Goal: Information Seeking & Learning: Learn about a topic

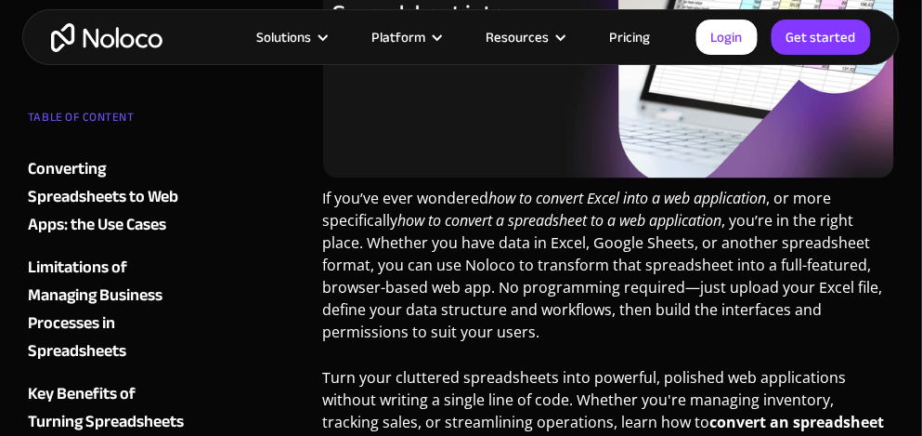
scroll to position [309, 0]
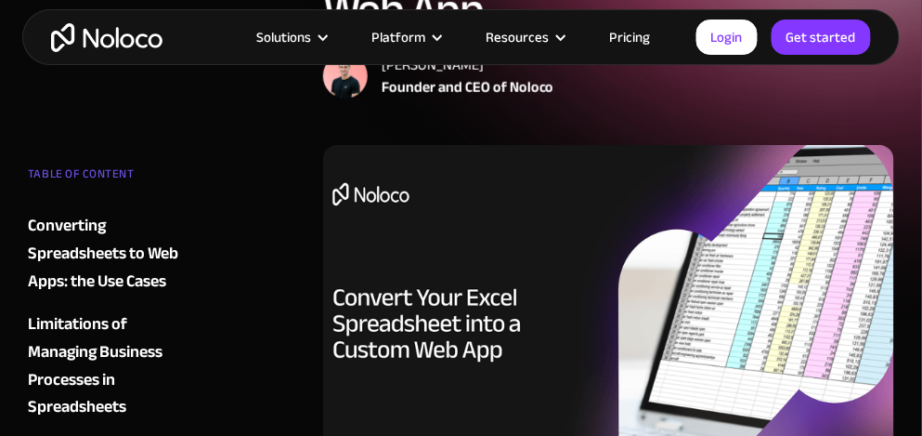
click at [103, 251] on div "Converting Spreadsheets to Web Apps: the Use Cases" at bounding box center [107, 254] width 158 height 84
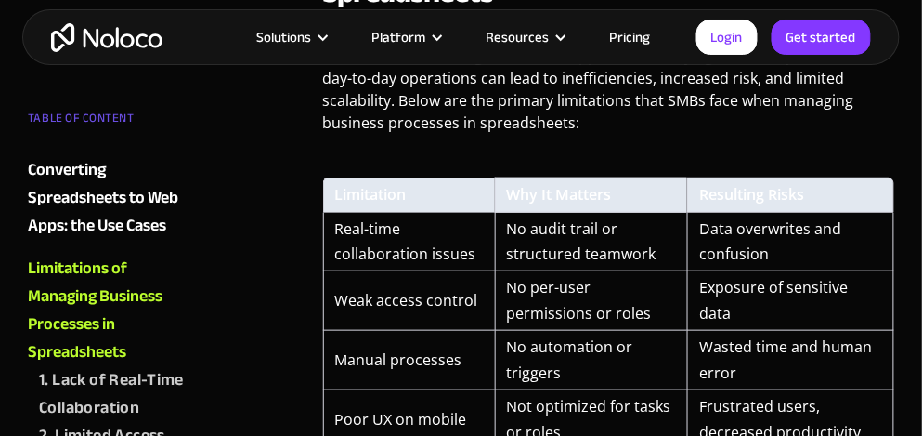
scroll to position [1487, 0]
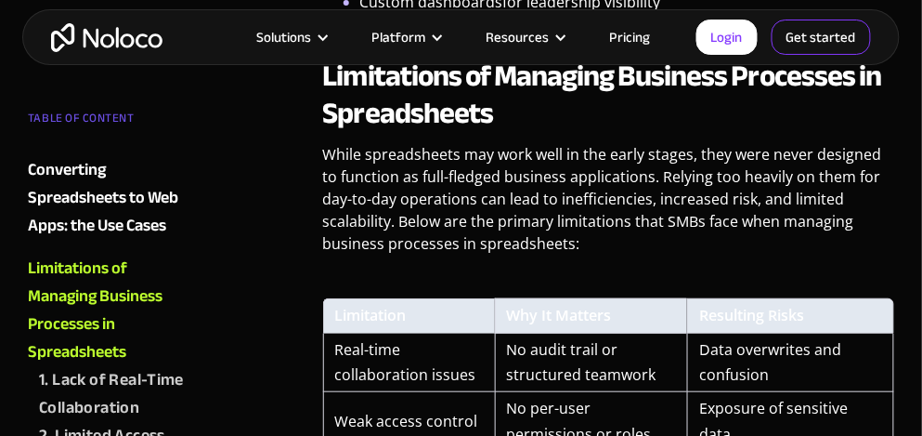
click at [816, 36] on link "Get started" at bounding box center [821, 37] width 99 height 35
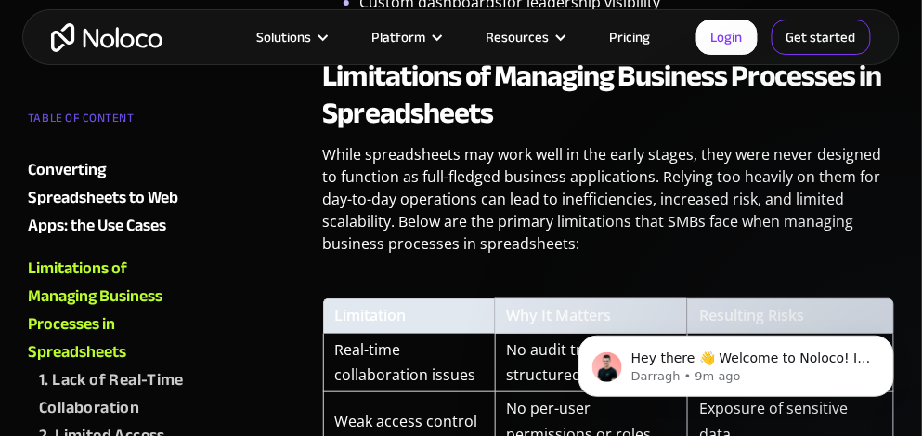
scroll to position [0, 0]
click at [629, 33] on link "Pricing" at bounding box center [629, 37] width 87 height 24
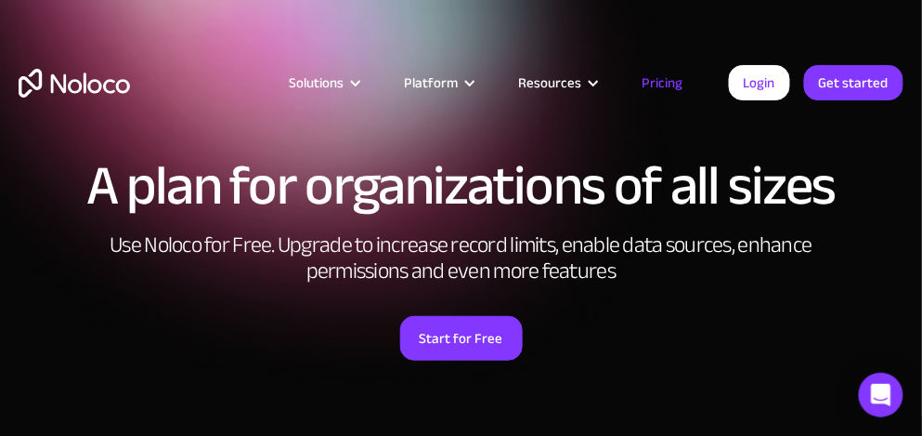
click at [71, 79] on img "home" at bounding box center [74, 83] width 111 height 29
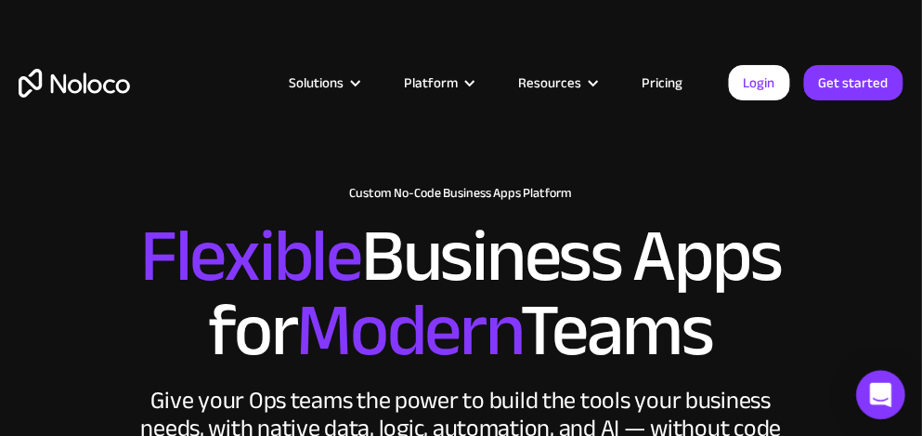
click at [883, 390] on icon "Open Intercom Messenger" at bounding box center [880, 395] width 21 height 24
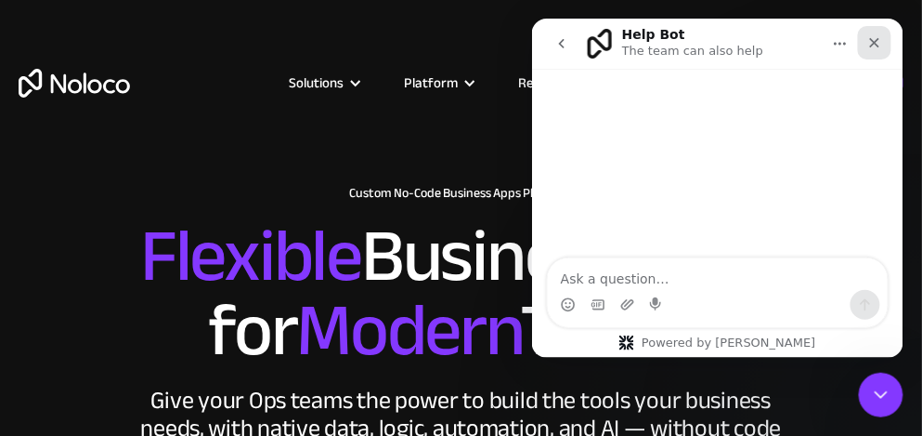
click at [874, 37] on icon "Close" at bounding box center [873, 41] width 15 height 15
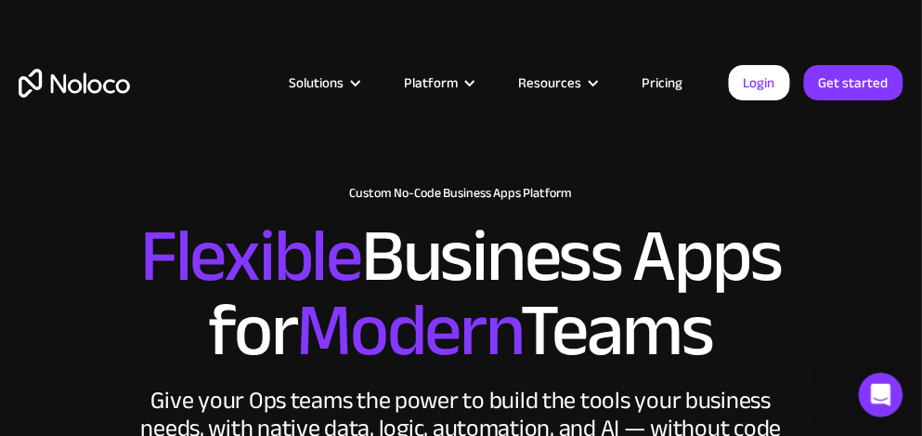
click at [63, 77] on img "home" at bounding box center [74, 83] width 111 height 29
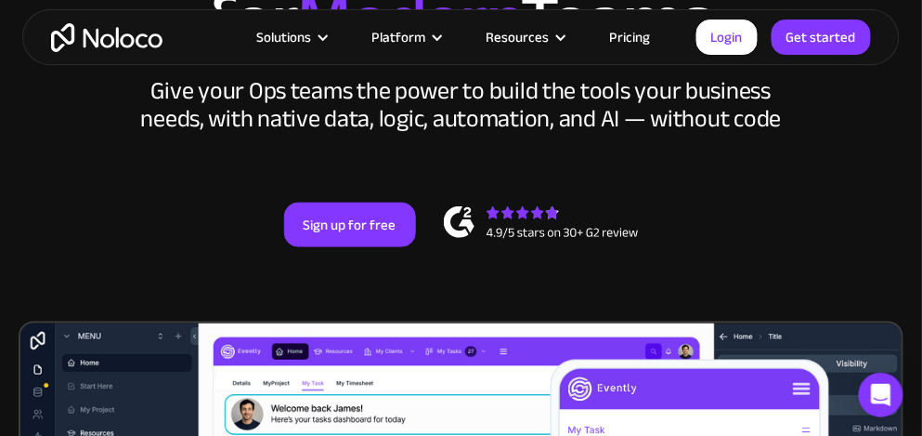
scroll to position [619, 0]
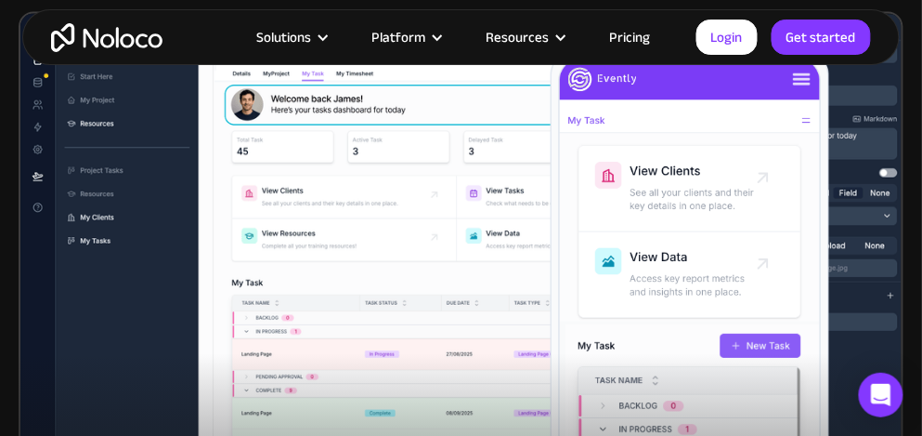
click at [879, 59] on div "Solutions Use Cases Business Types Project Management Keep track of customers, …" at bounding box center [461, 37] width 878 height 56
click at [104, 28] on img "home" at bounding box center [106, 37] width 111 height 29
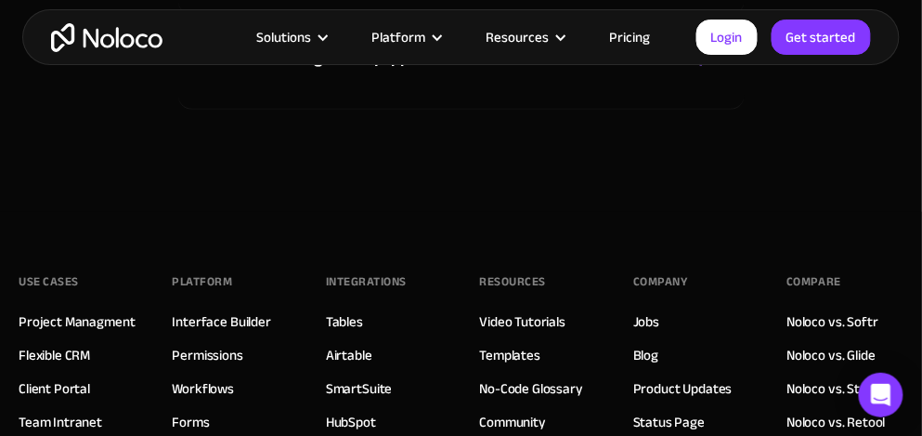
scroll to position [10387, 0]
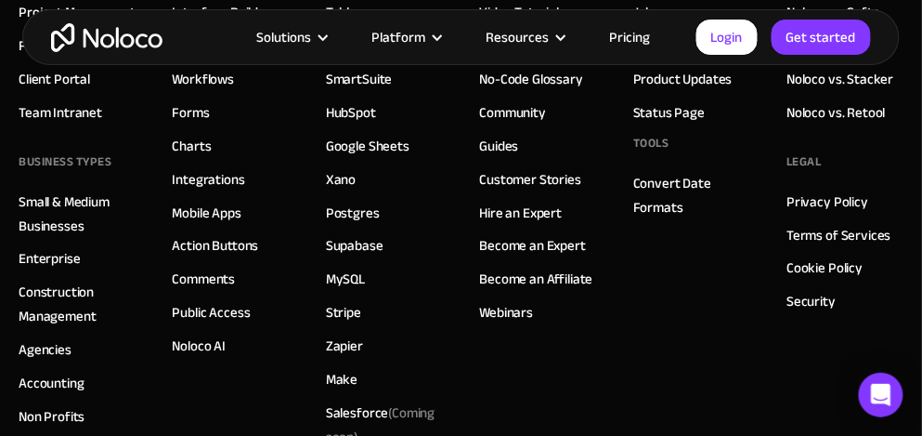
click at [60, 68] on div "Solutions Use Cases Business Types Project Management Keep track of customers, …" at bounding box center [461, 37] width 922 height 74
click at [58, 72] on link "Client Portal" at bounding box center [55, 79] width 72 height 24
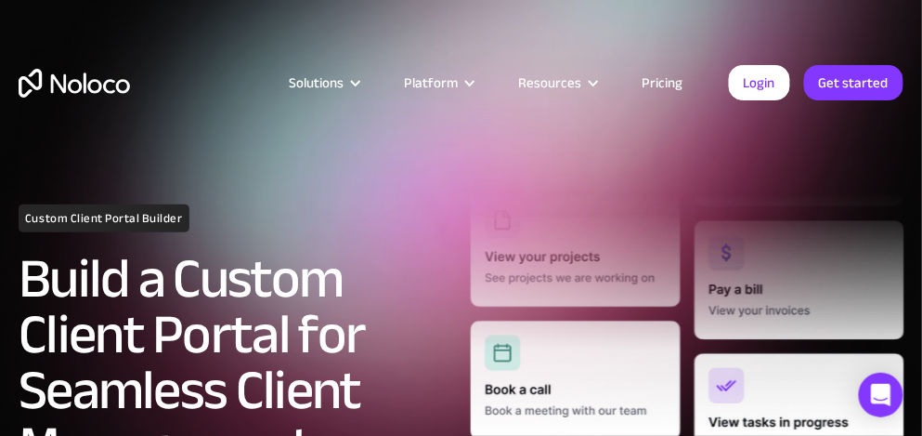
click at [91, 82] on img "home" at bounding box center [74, 83] width 111 height 29
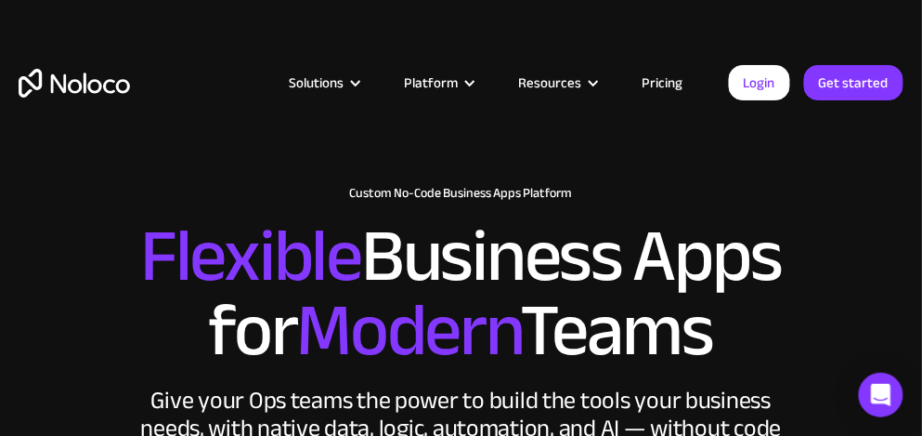
scroll to position [309, 0]
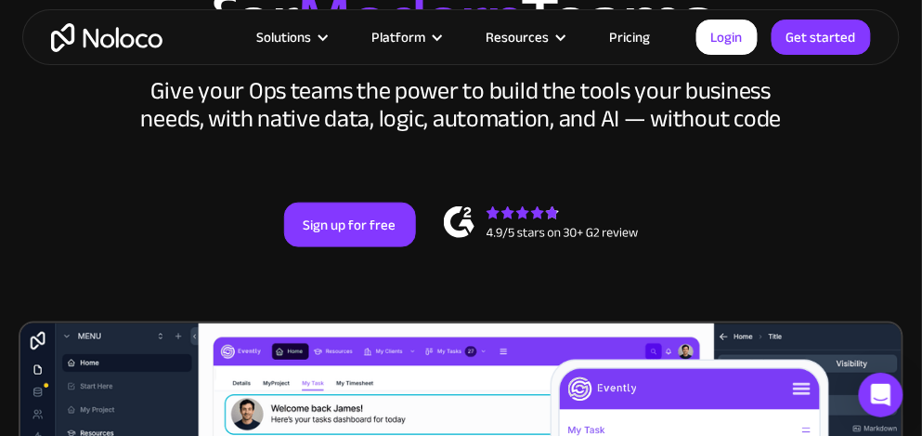
click at [191, 227] on div "Sign up for free" at bounding box center [461, 224] width 885 height 45
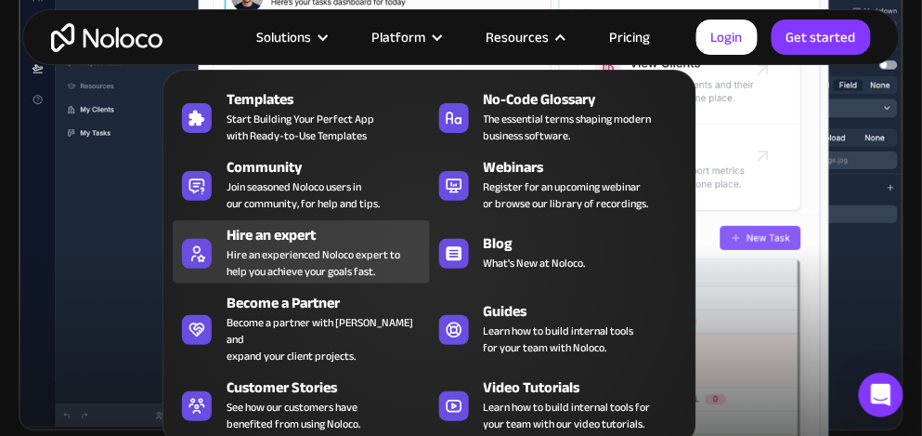
scroll to position [0, 0]
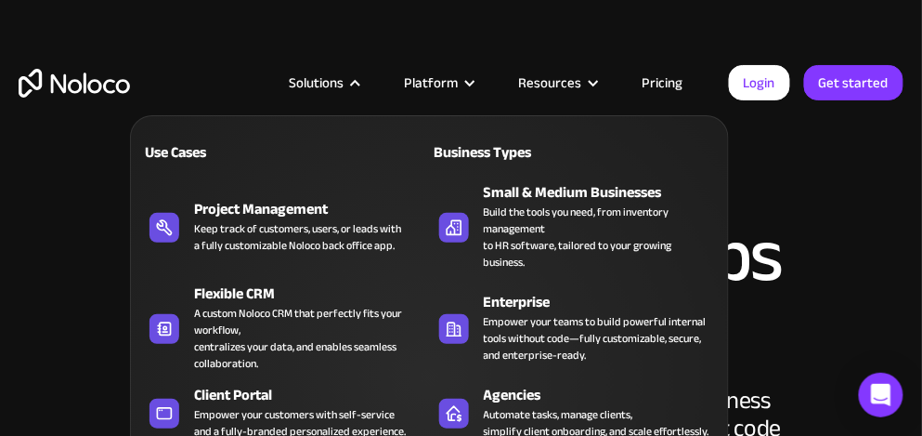
click at [362, 85] on div at bounding box center [355, 83] width 14 height 14
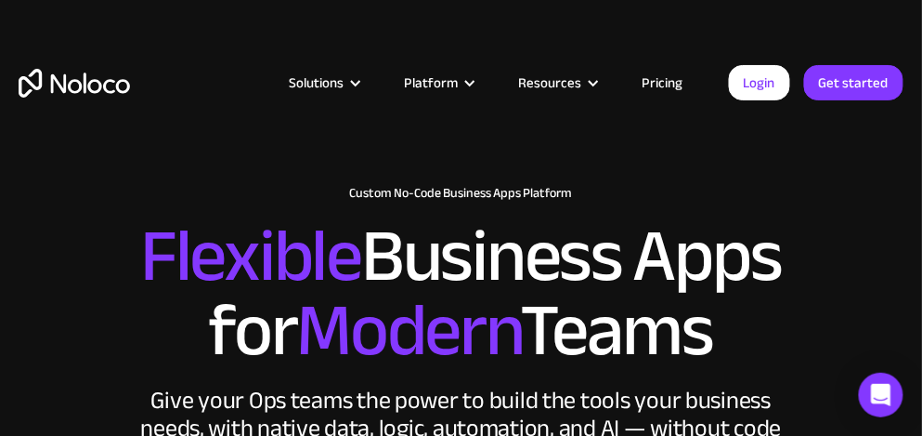
click at [362, 85] on div at bounding box center [355, 83] width 14 height 14
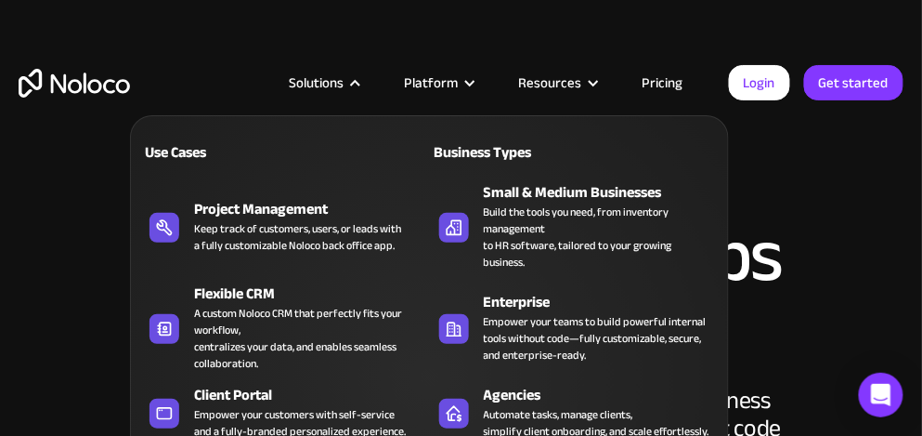
click at [362, 85] on div at bounding box center [355, 83] width 14 height 14
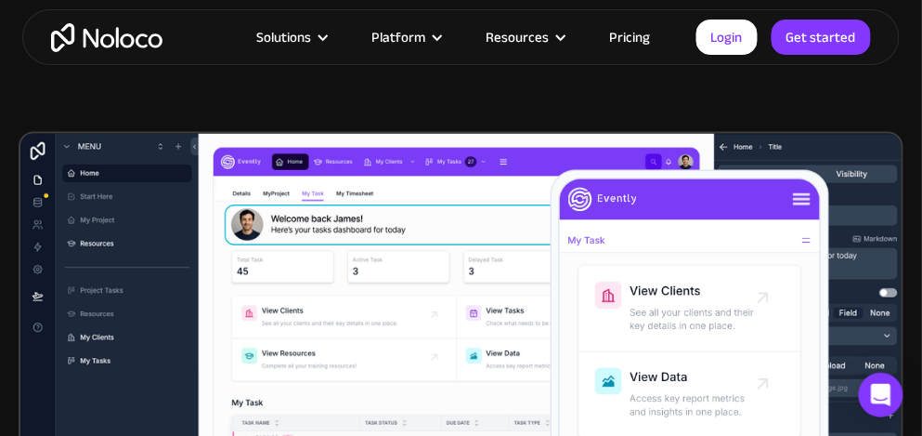
scroll to position [619, 0]
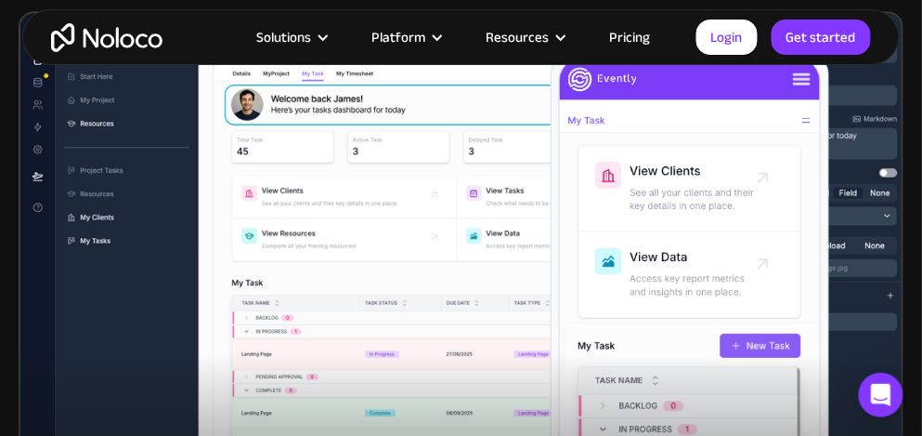
click at [647, 76] on img at bounding box center [690, 340] width 279 height 581
click at [800, 82] on img at bounding box center [690, 340] width 279 height 581
click at [327, 109] on img at bounding box center [461, 275] width 885 height 527
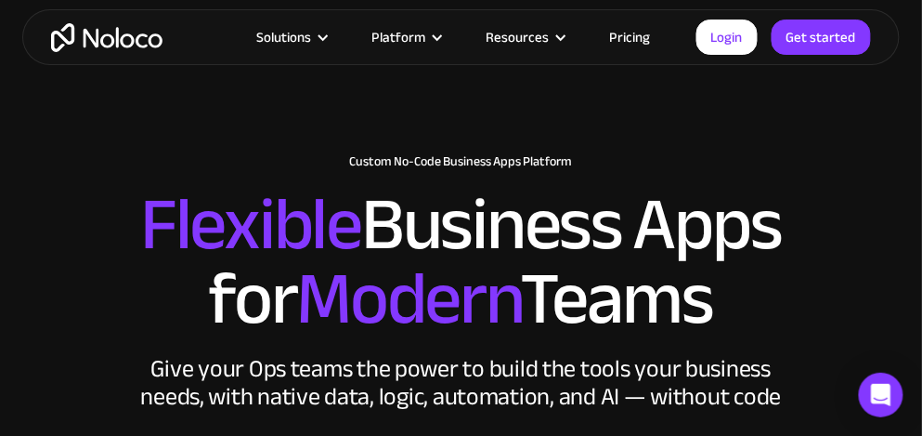
scroll to position [0, 0]
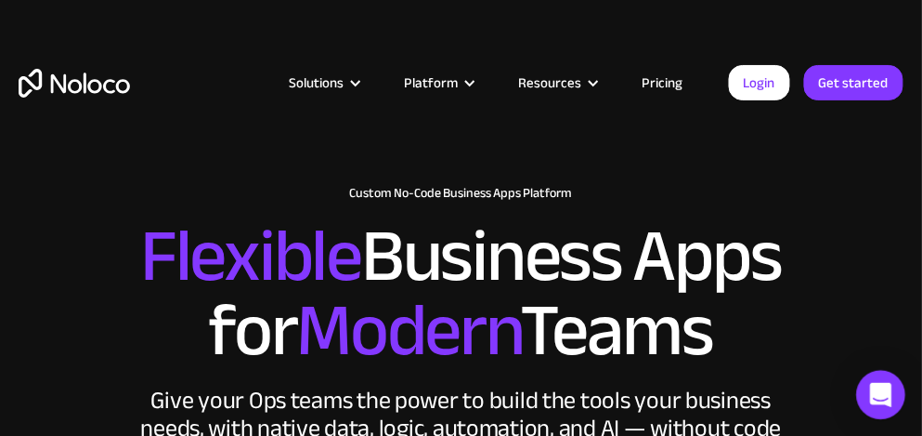
click at [879, 389] on icon "Open Intercom Messenger" at bounding box center [880, 395] width 21 height 24
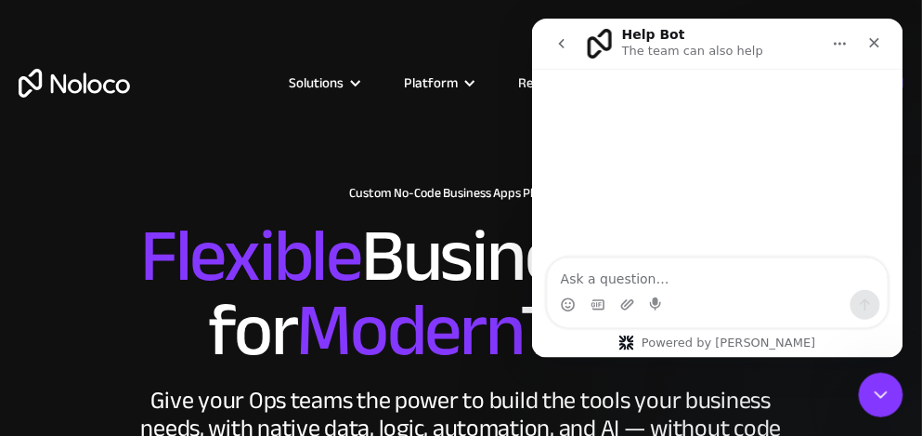
click at [597, 282] on textarea "Ask a question…" at bounding box center [717, 273] width 340 height 32
type textarea "Delete my account"
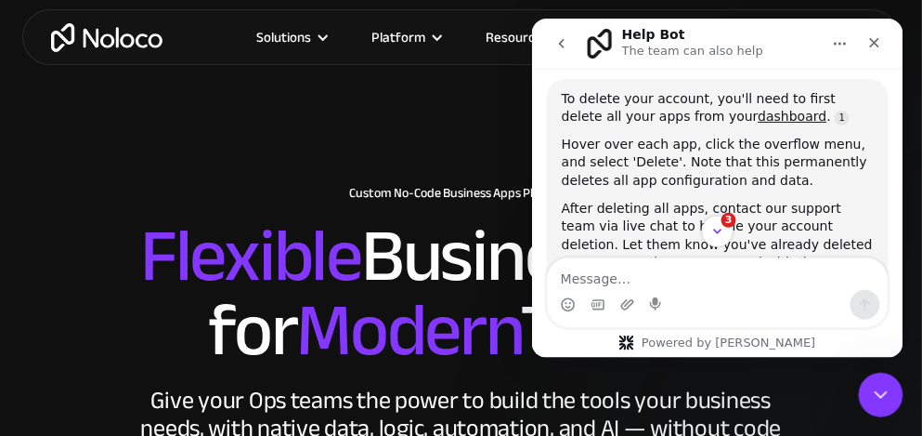
scroll to position [309, 0]
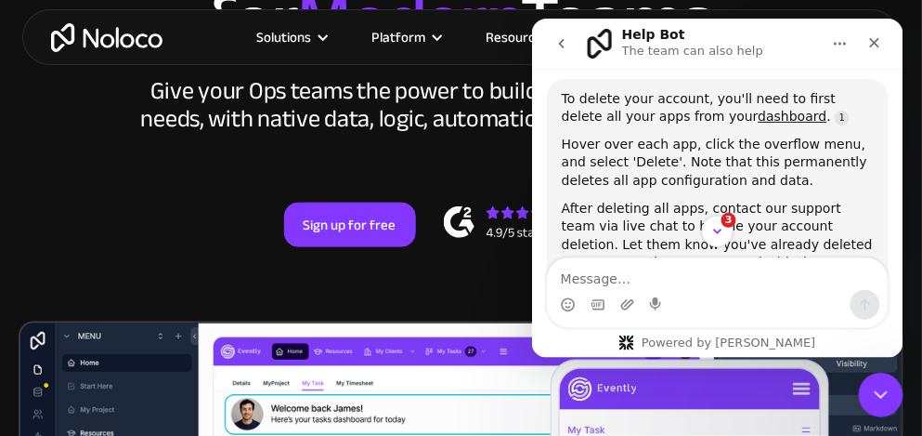
click at [626, 278] on textarea "Message…" at bounding box center [717, 273] width 340 height 32
type textarea "I did not create any apps"
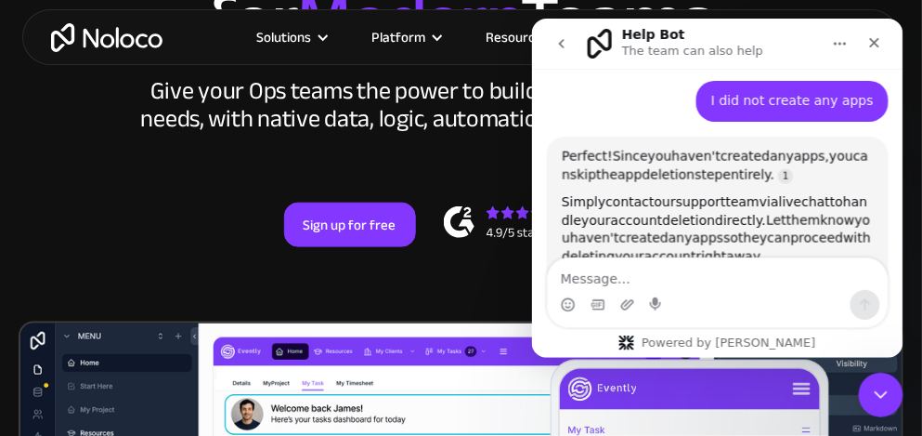
scroll to position [3, 0]
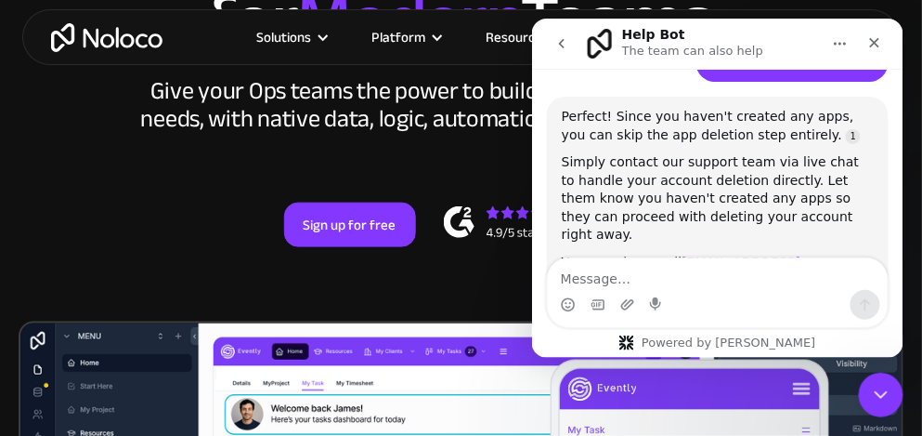
click at [715, 254] on link "[EMAIL_ADDRESS][DOMAIN_NAME]" at bounding box center [680, 270] width 239 height 33
drag, startPoint x: 724, startPoint y: 297, endPoint x: 704, endPoint y: 288, distance: 22.4
click at [726, 299] on div "Intercom messenger" at bounding box center [717, 304] width 340 height 30
click at [880, 38] on icon "Close" at bounding box center [873, 41] width 15 height 15
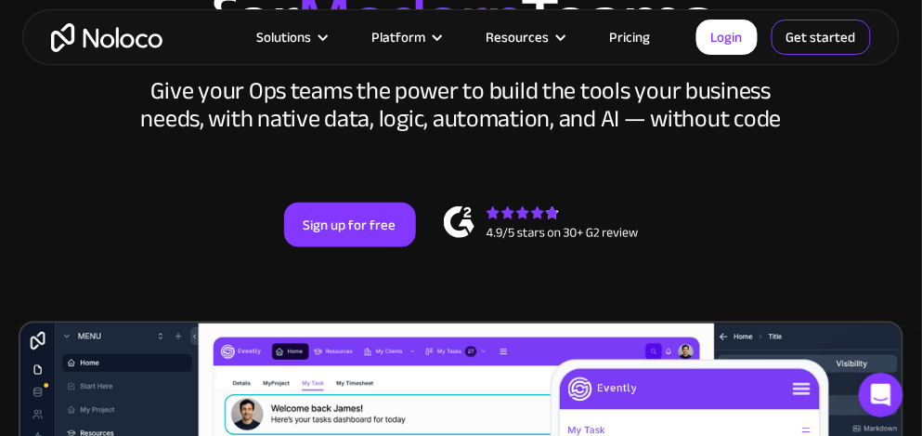
scroll to position [571, 0]
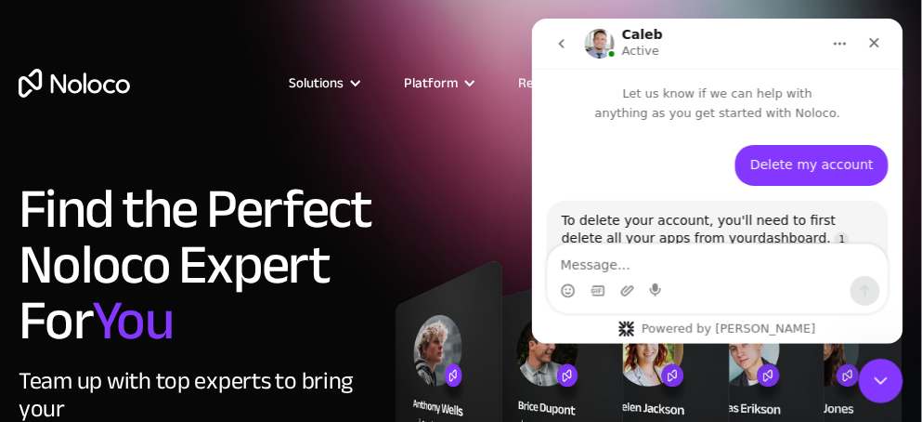
scroll to position [74, 0]
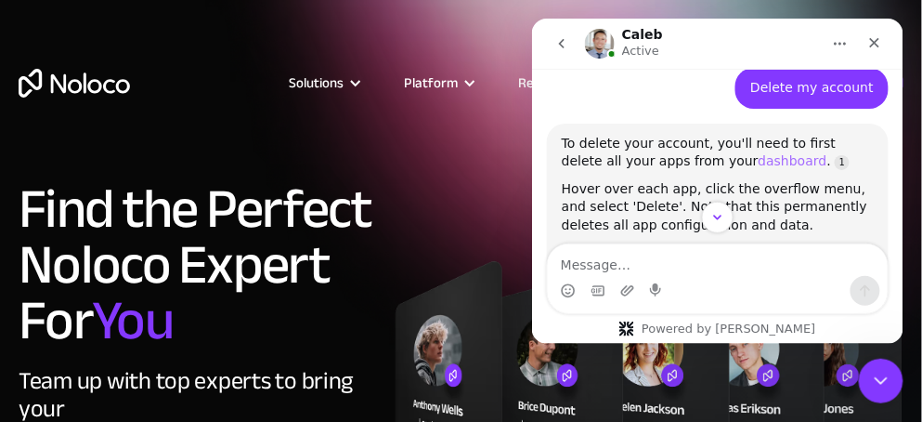
click at [758, 159] on link "dashboard" at bounding box center [792, 159] width 69 height 15
click at [758, 157] on link "dashboard" at bounding box center [792, 160] width 69 height 15
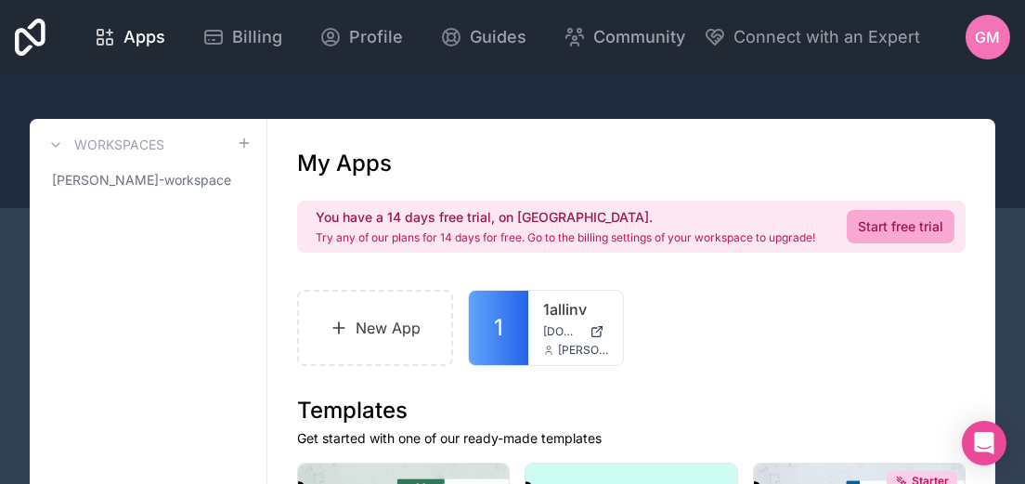
drag, startPoint x: 526, startPoint y: 345, endPoint x: 675, endPoint y: 376, distance: 152.6
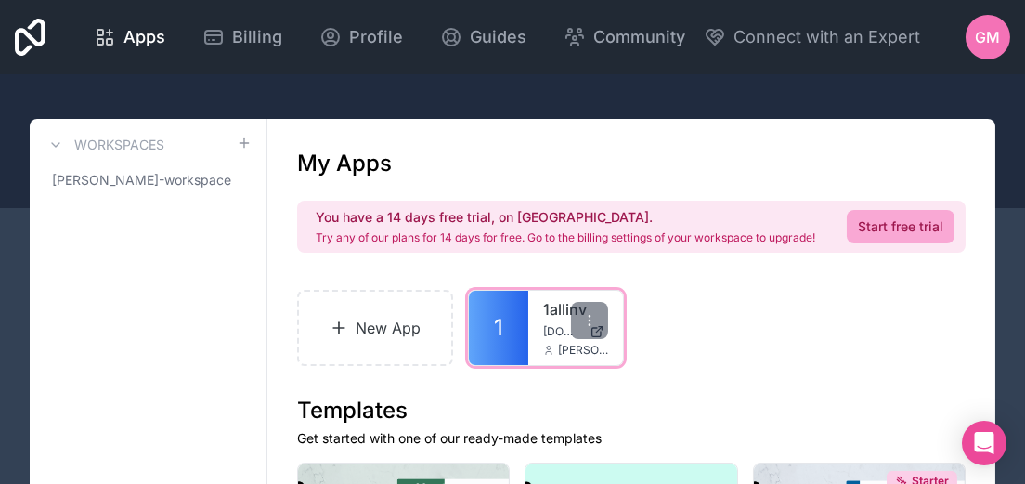
click at [498, 298] on link "1" at bounding box center [498, 328] width 59 height 74
